Goal: Transaction & Acquisition: Purchase product/service

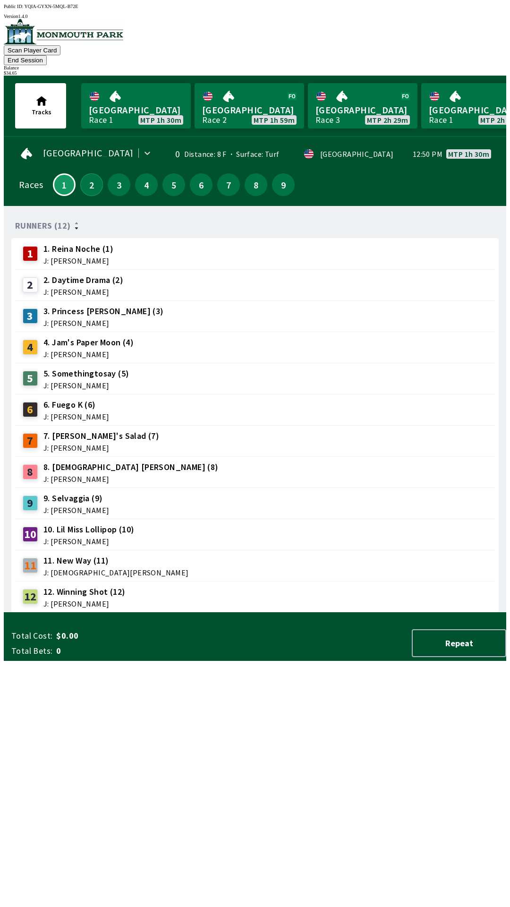
click at [82, 177] on button "2" at bounding box center [91, 184] width 23 height 23
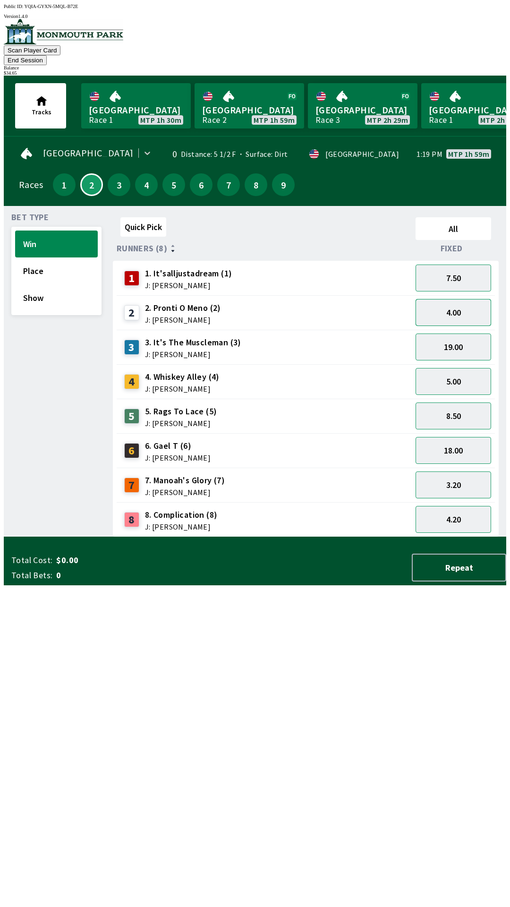
click at [448, 299] on button "4.00" at bounding box center [454, 312] width 76 height 27
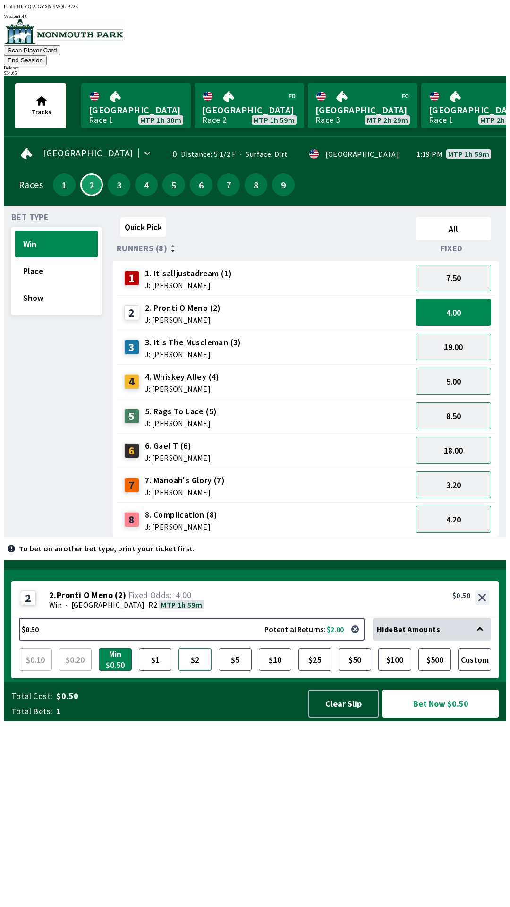
click at [195, 671] on button "$2" at bounding box center [194, 659] width 33 height 23
click at [441, 717] on button "Bet Now $2.00" at bounding box center [440, 703] width 116 height 28
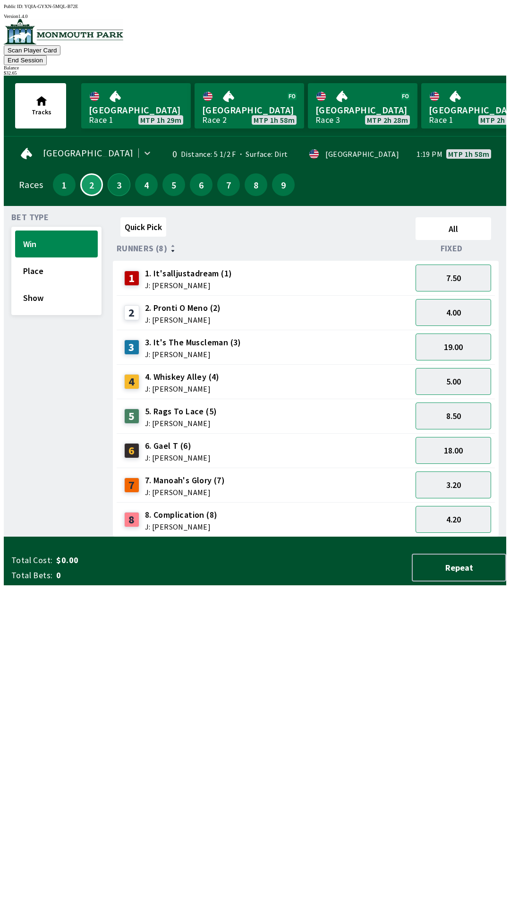
click at [115, 173] on button "3" at bounding box center [119, 184] width 23 height 23
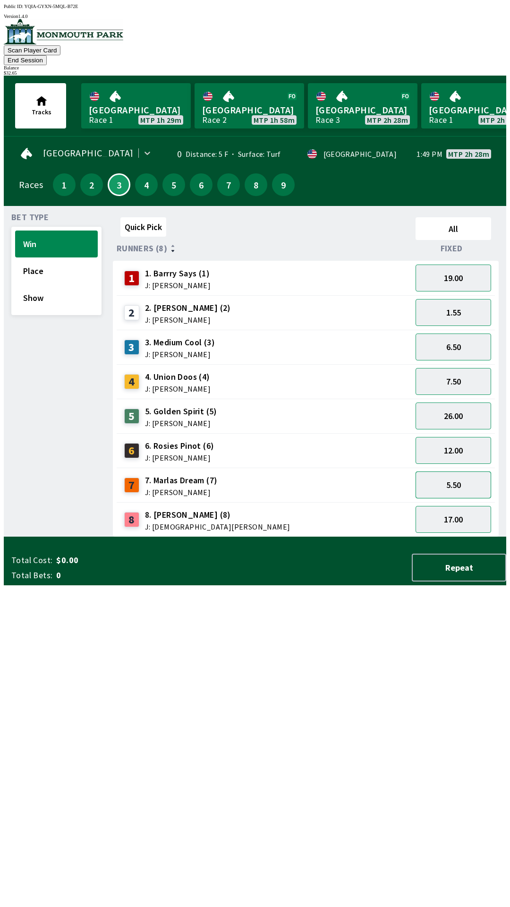
click at [457, 473] on button "5.50" at bounding box center [454, 484] width 76 height 27
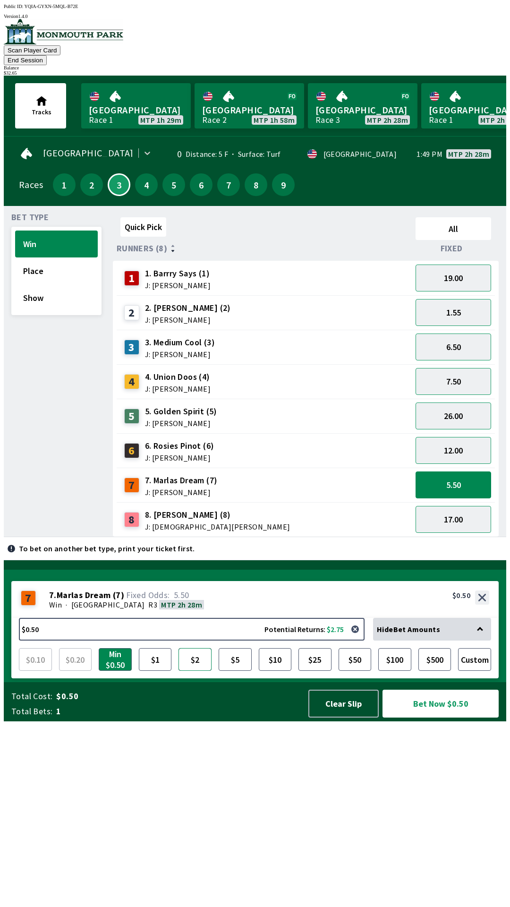
click at [198, 671] on button "$2" at bounding box center [194, 659] width 33 height 23
click at [435, 717] on button "Bet Now $2.00" at bounding box center [440, 703] width 116 height 28
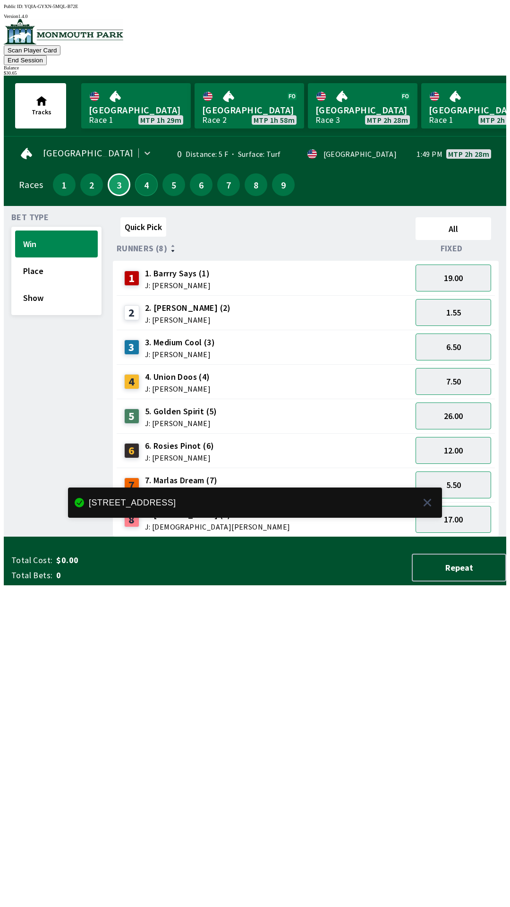
click at [145, 179] on button "4" at bounding box center [146, 184] width 23 height 23
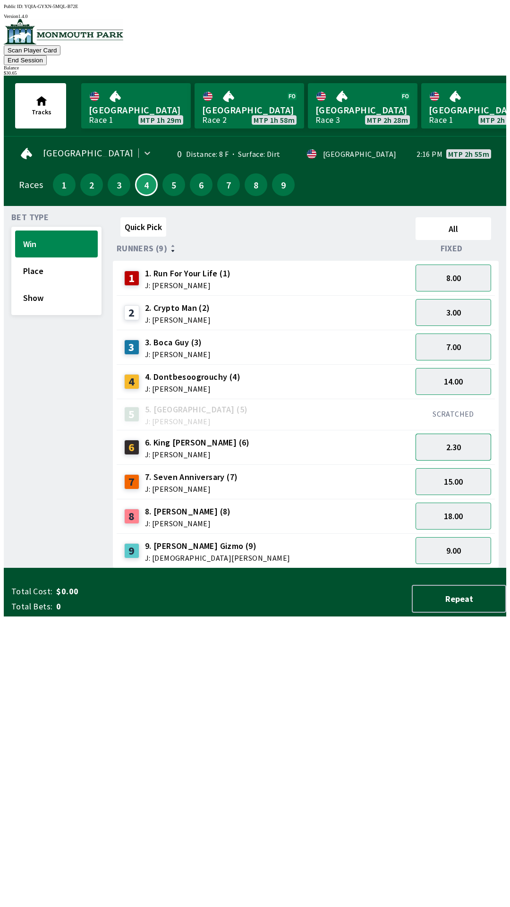
click at [456, 436] on button "2.30" at bounding box center [454, 446] width 76 height 27
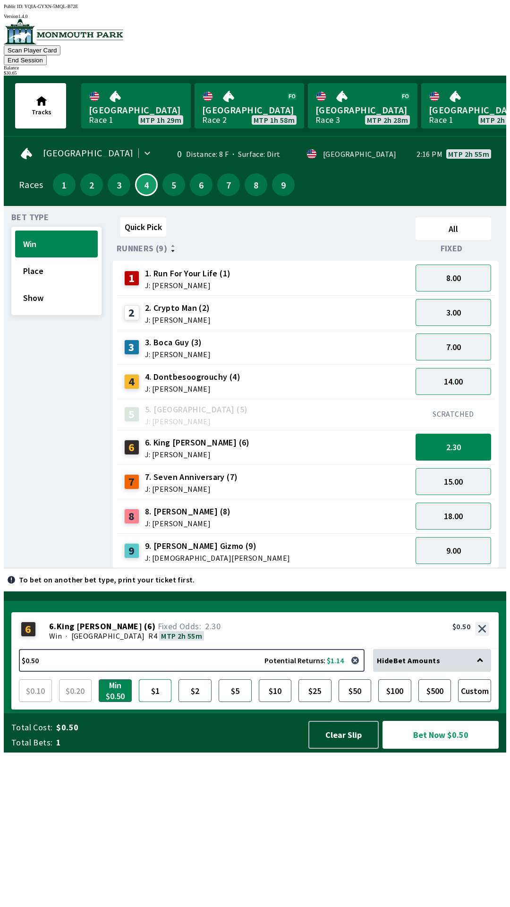
click at [151, 702] on button "$1" at bounding box center [155, 690] width 33 height 23
click at [429, 748] on button "Bet Now $1.00" at bounding box center [440, 735] width 116 height 28
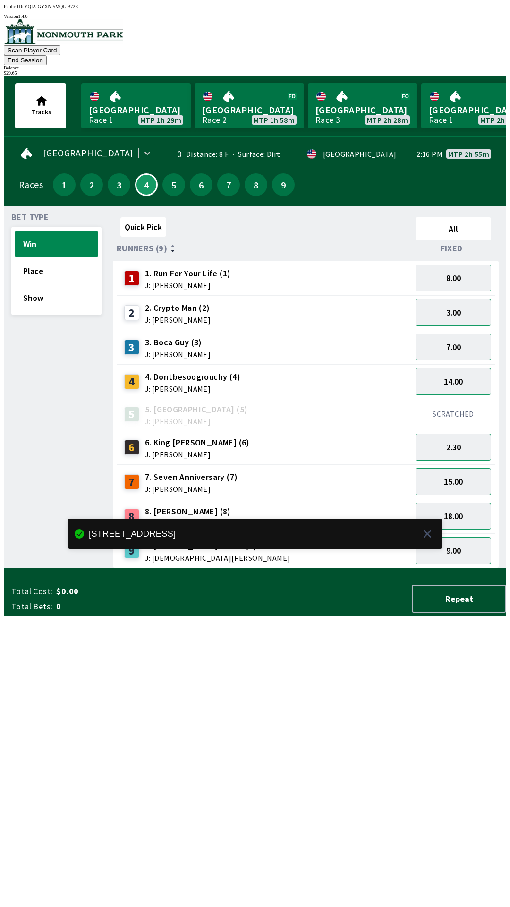
click at [164, 180] on div "5" at bounding box center [173, 184] width 27 height 27
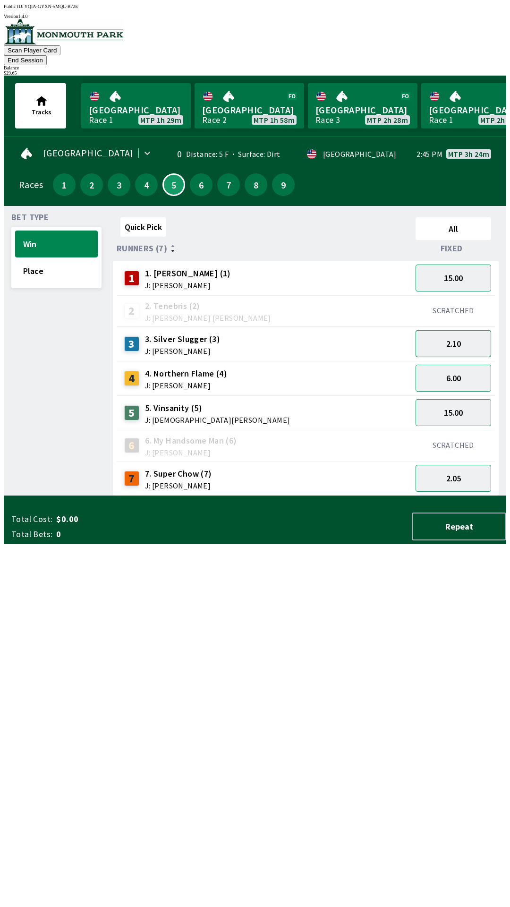
click at [456, 331] on button "2.10" at bounding box center [454, 343] width 76 height 27
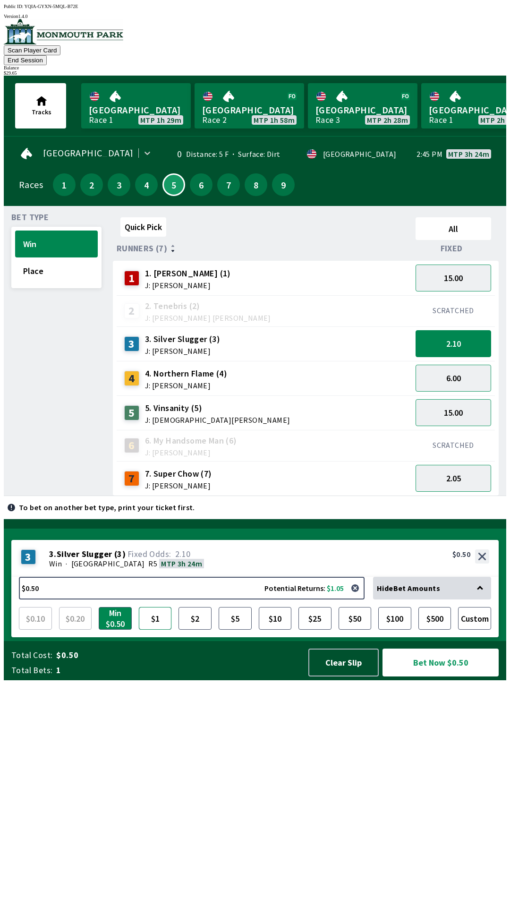
click at [155, 629] on button "$1" at bounding box center [155, 618] width 33 height 23
click at [437, 676] on button "Bet Now $1.00" at bounding box center [440, 662] width 116 height 28
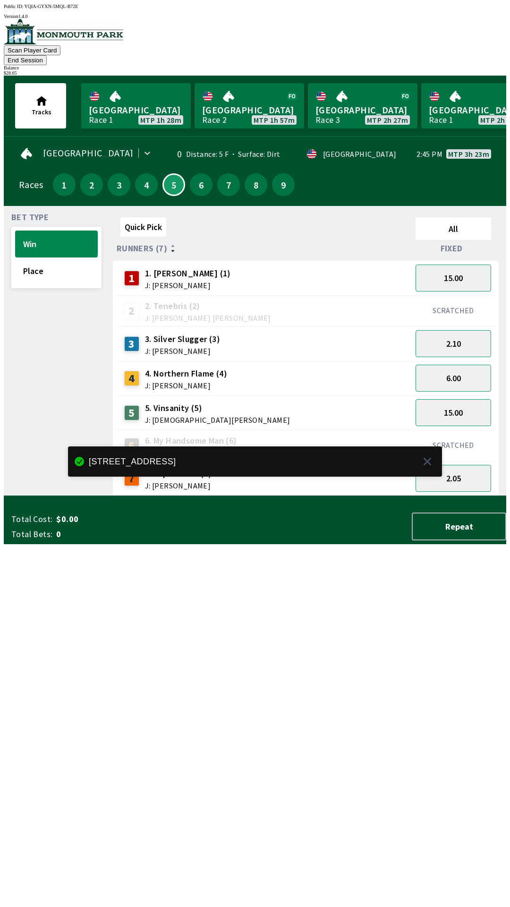
click at [199, 182] on div "6" at bounding box center [200, 184] width 27 height 27
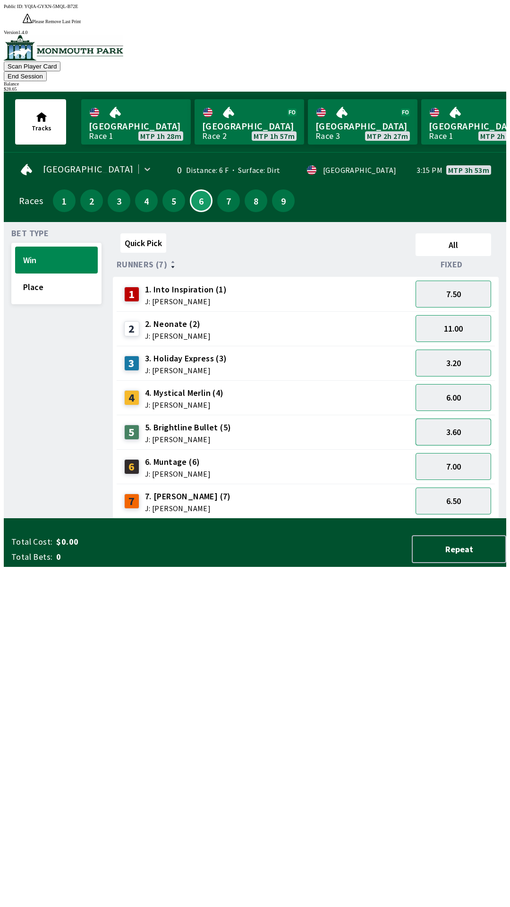
click at [460, 418] on button "3.60" at bounding box center [454, 431] width 76 height 27
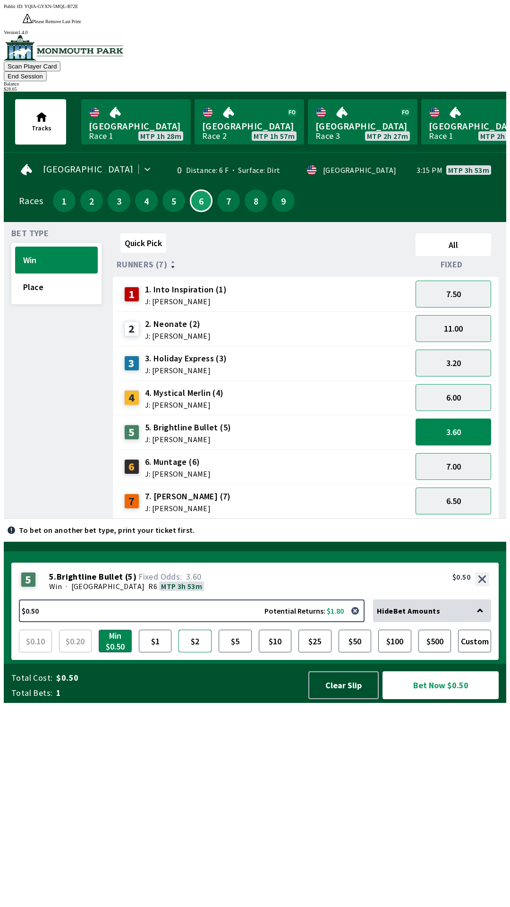
click at [198, 652] on button "$2" at bounding box center [194, 640] width 33 height 23
click at [428, 699] on button "Bet Now $2.00" at bounding box center [440, 685] width 116 height 28
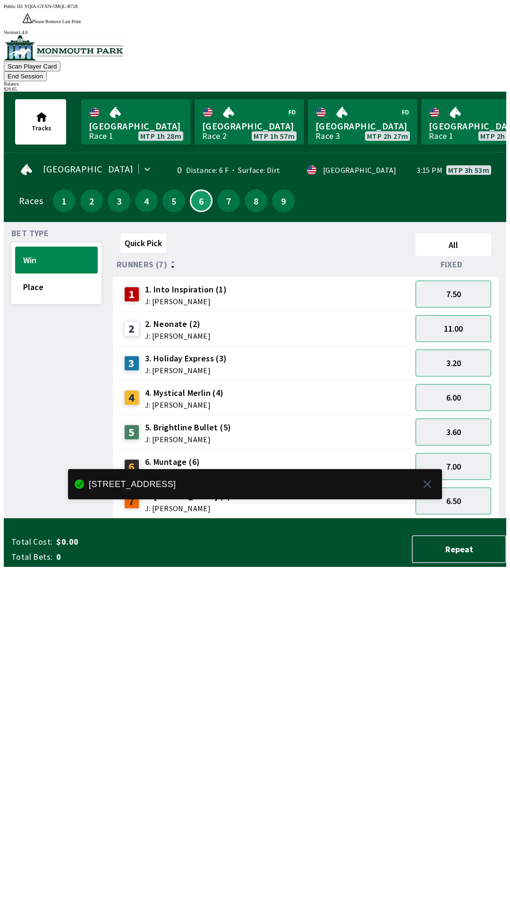
click at [222, 187] on div "7" at bounding box center [228, 200] width 27 height 27
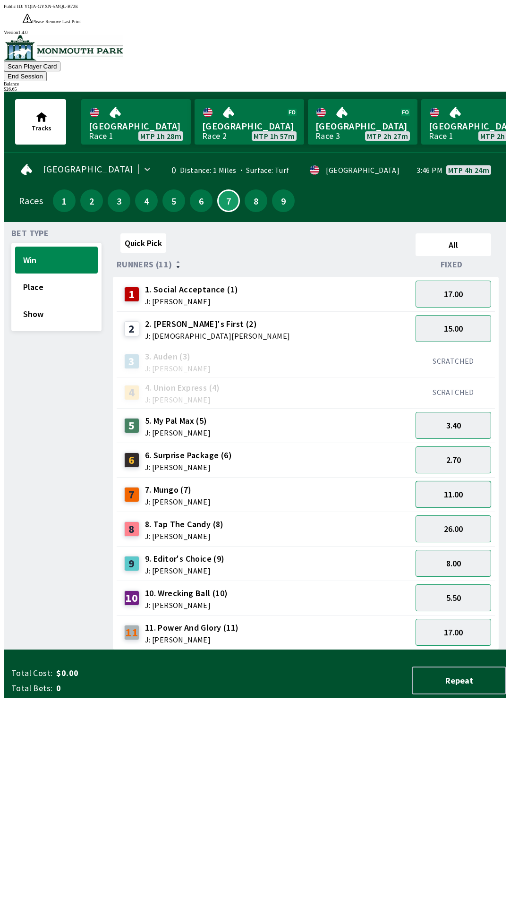
click at [453, 481] on button "11.00" at bounding box center [454, 494] width 76 height 27
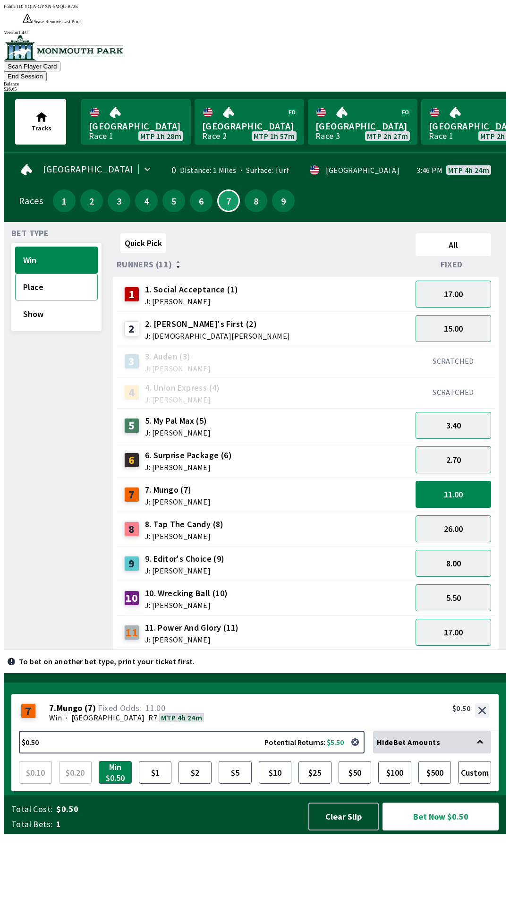
click at [35, 273] on button "Place" at bounding box center [56, 286] width 83 height 27
click at [194, 783] on button "$2" at bounding box center [194, 772] width 33 height 23
click at [429, 830] on button "Bet Now $2.00" at bounding box center [440, 816] width 116 height 28
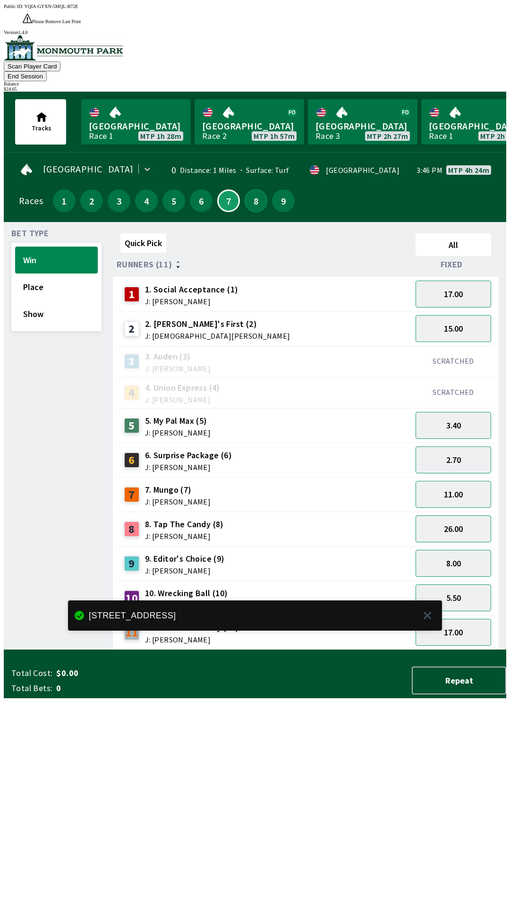
click at [249, 189] on button "8" at bounding box center [256, 200] width 23 height 23
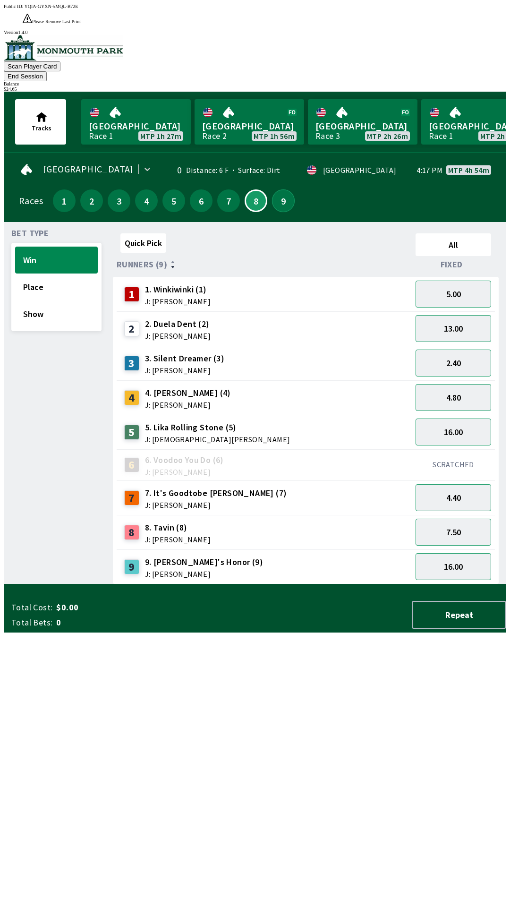
click at [282, 189] on button "9" at bounding box center [283, 200] width 23 height 23
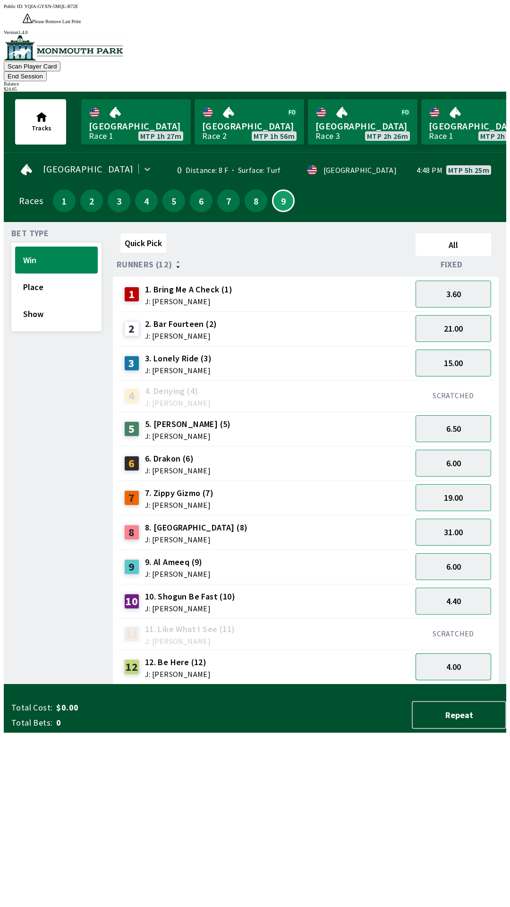
click at [455, 653] on button "4.00" at bounding box center [454, 666] width 76 height 27
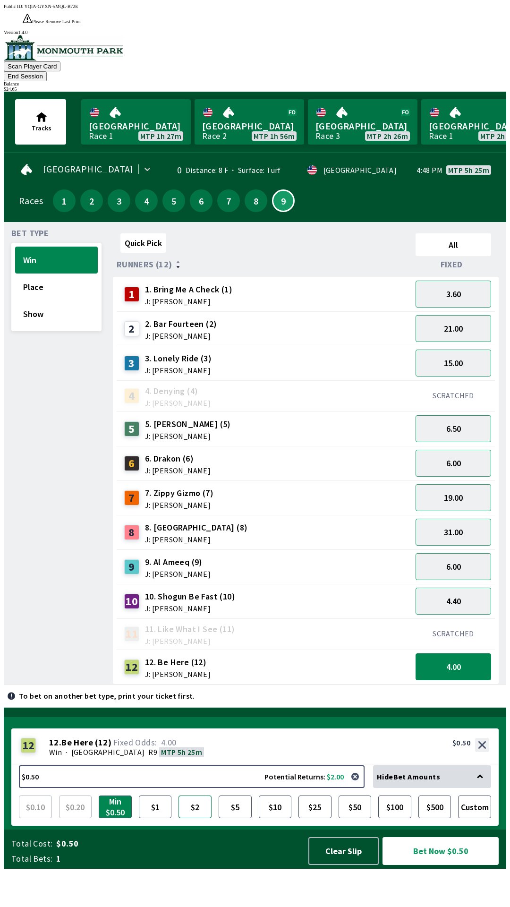
click at [189, 818] on button "$2" at bounding box center [194, 806] width 33 height 23
click at [431, 865] on button "Bet Now $2.00" at bounding box center [440, 851] width 116 height 28
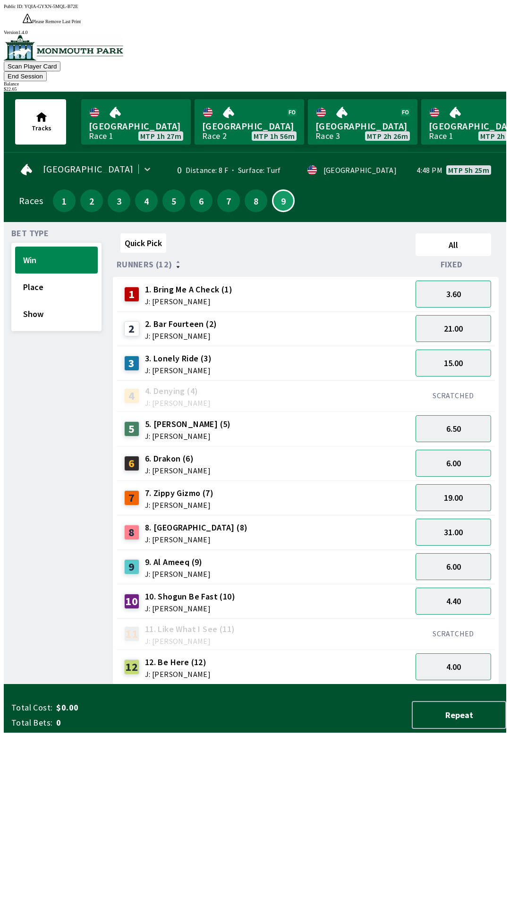
click at [47, 71] on button "End Session" at bounding box center [25, 76] width 43 height 10
